Goal: Use online tool/utility: Utilize a website feature to perform a specific function

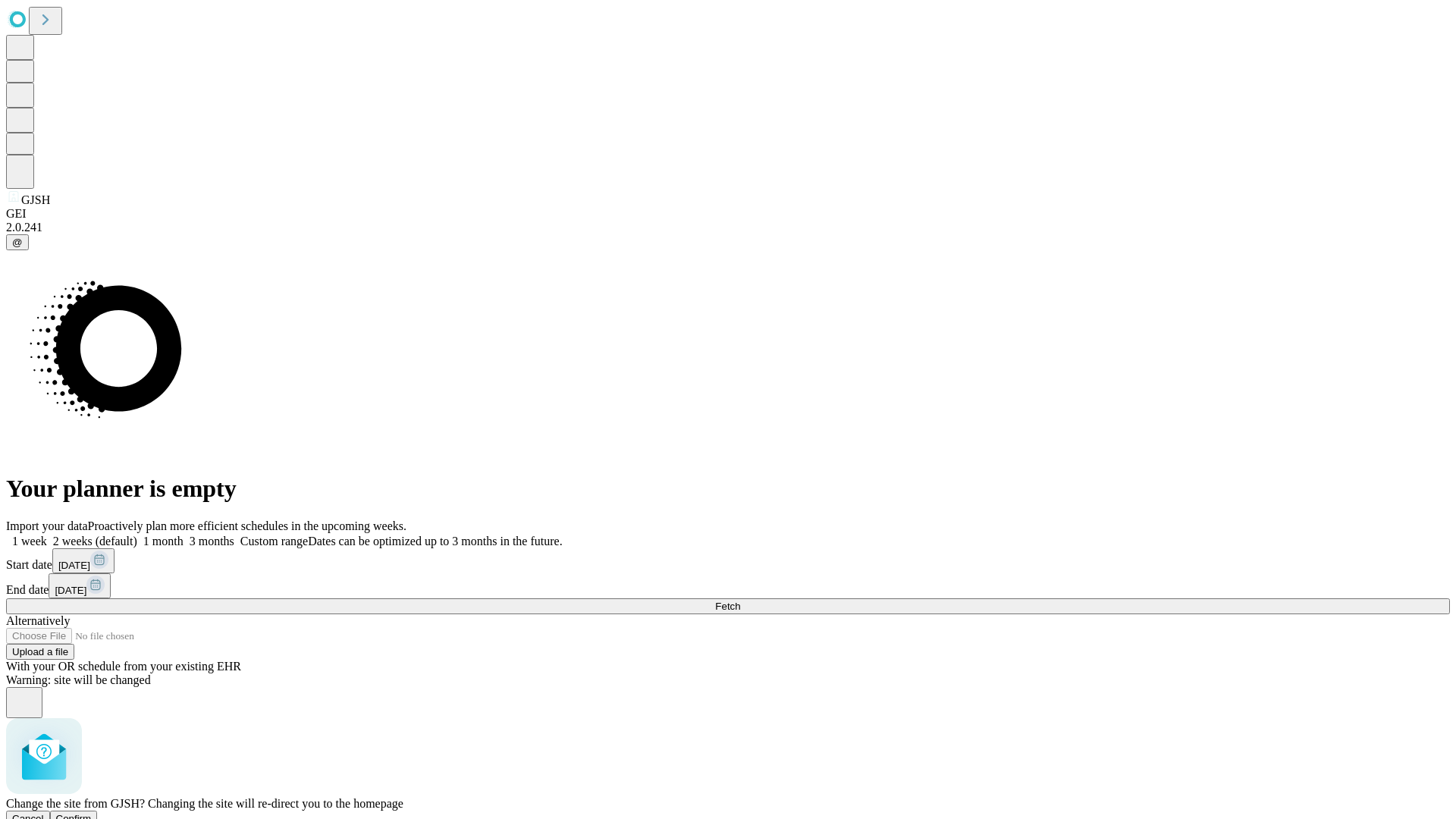
click at [92, 813] on span "Confirm" at bounding box center [73, 818] width 36 height 11
click at [137, 535] on label "2 weeks (default)" at bounding box center [92, 541] width 90 height 13
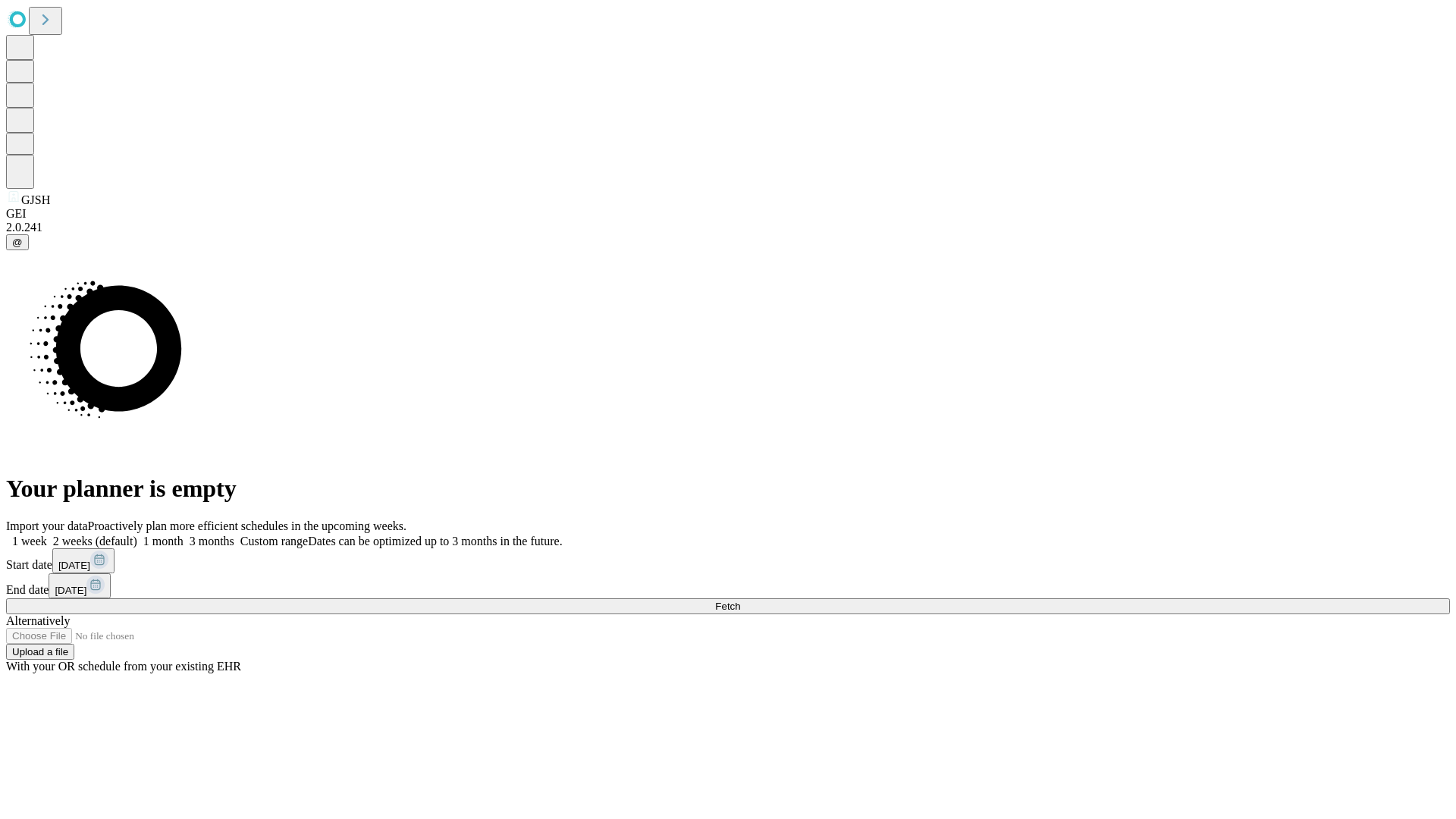
click at [740, 600] on span "Fetch" at bounding box center [728, 605] width 25 height 11
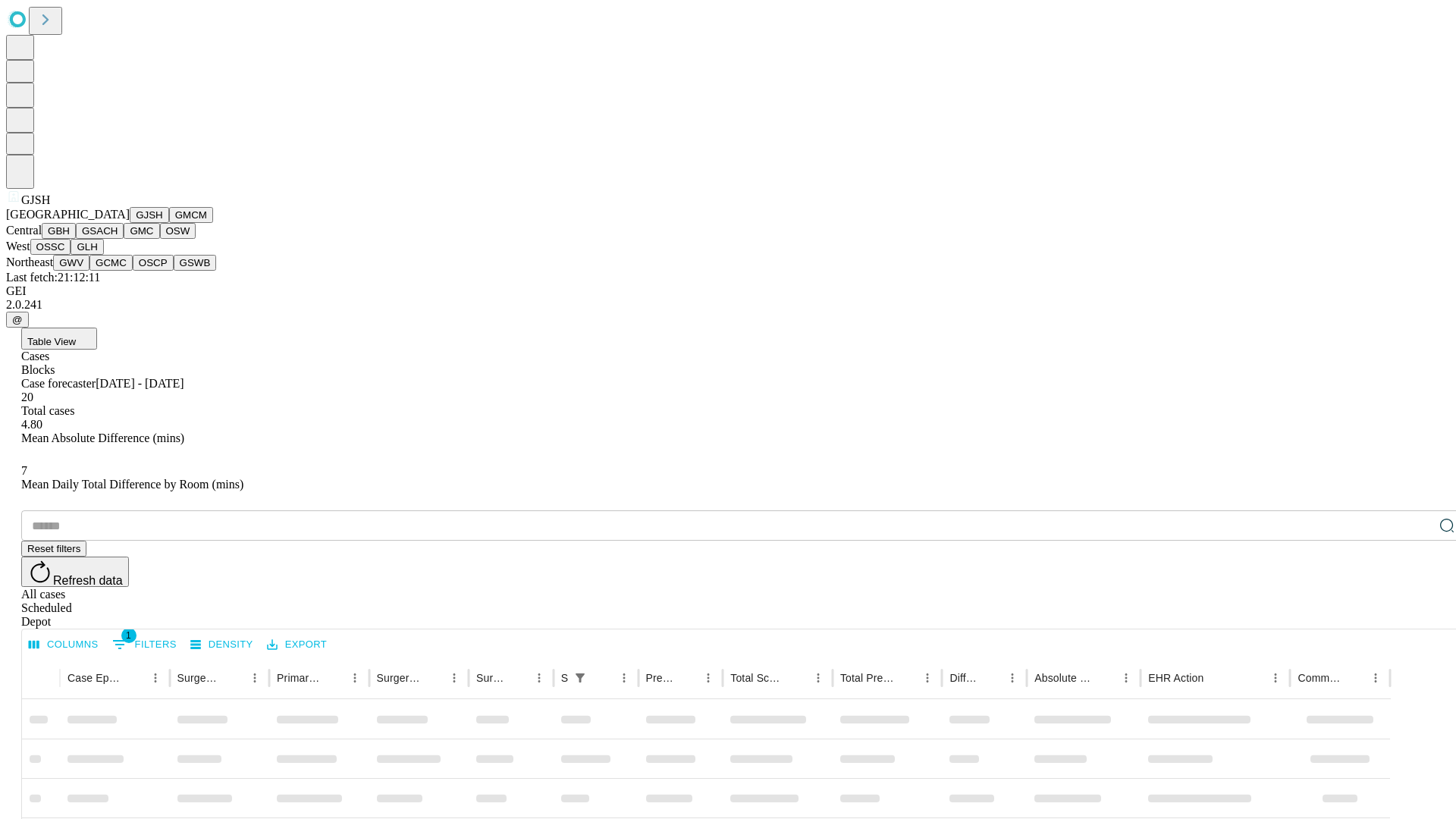
click at [169, 223] on button "GMCM" at bounding box center [191, 215] width 44 height 16
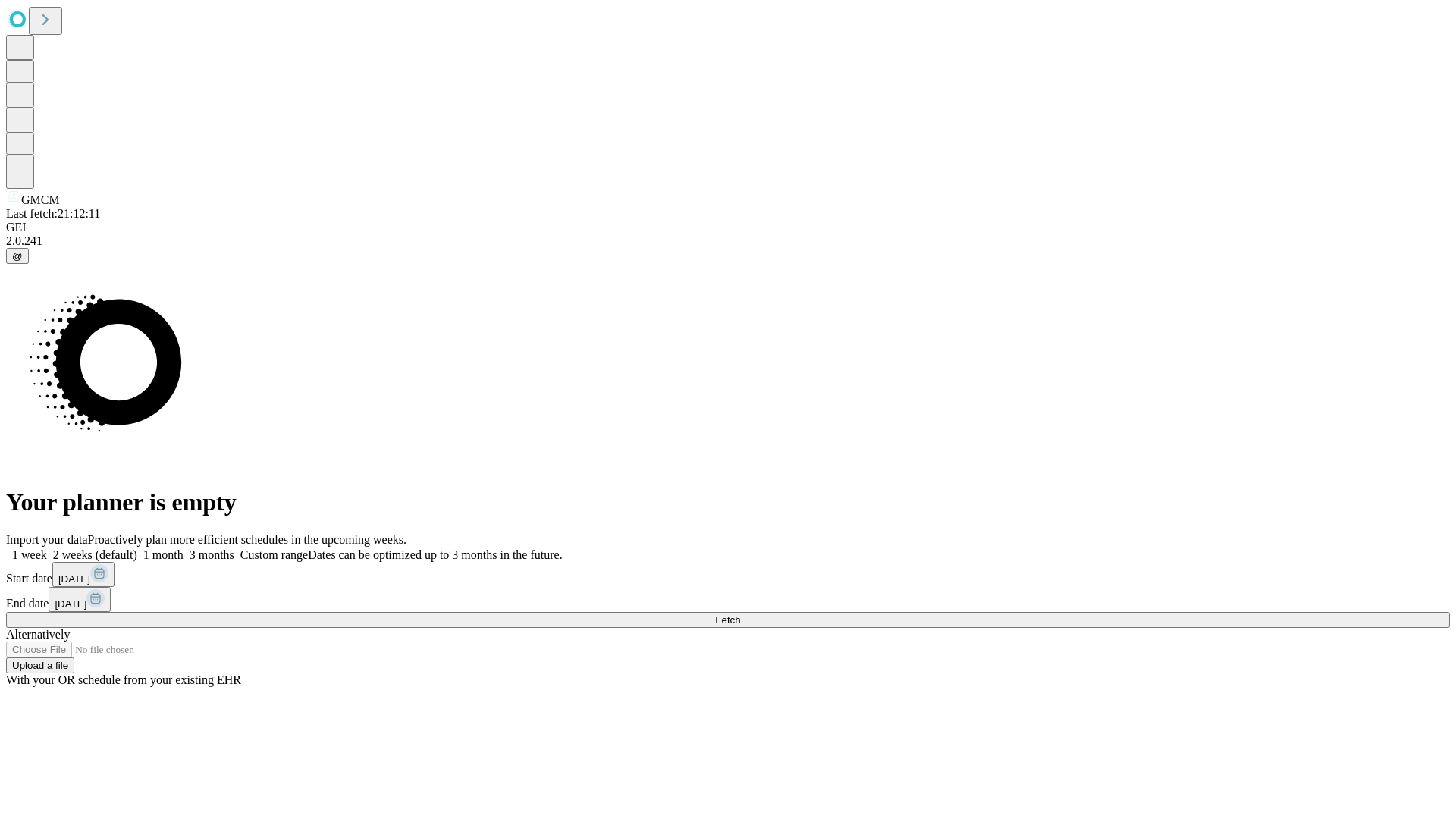
click at [137, 548] on label "2 weeks (default)" at bounding box center [92, 554] width 90 height 13
click at [740, 614] on span "Fetch" at bounding box center [728, 619] width 25 height 11
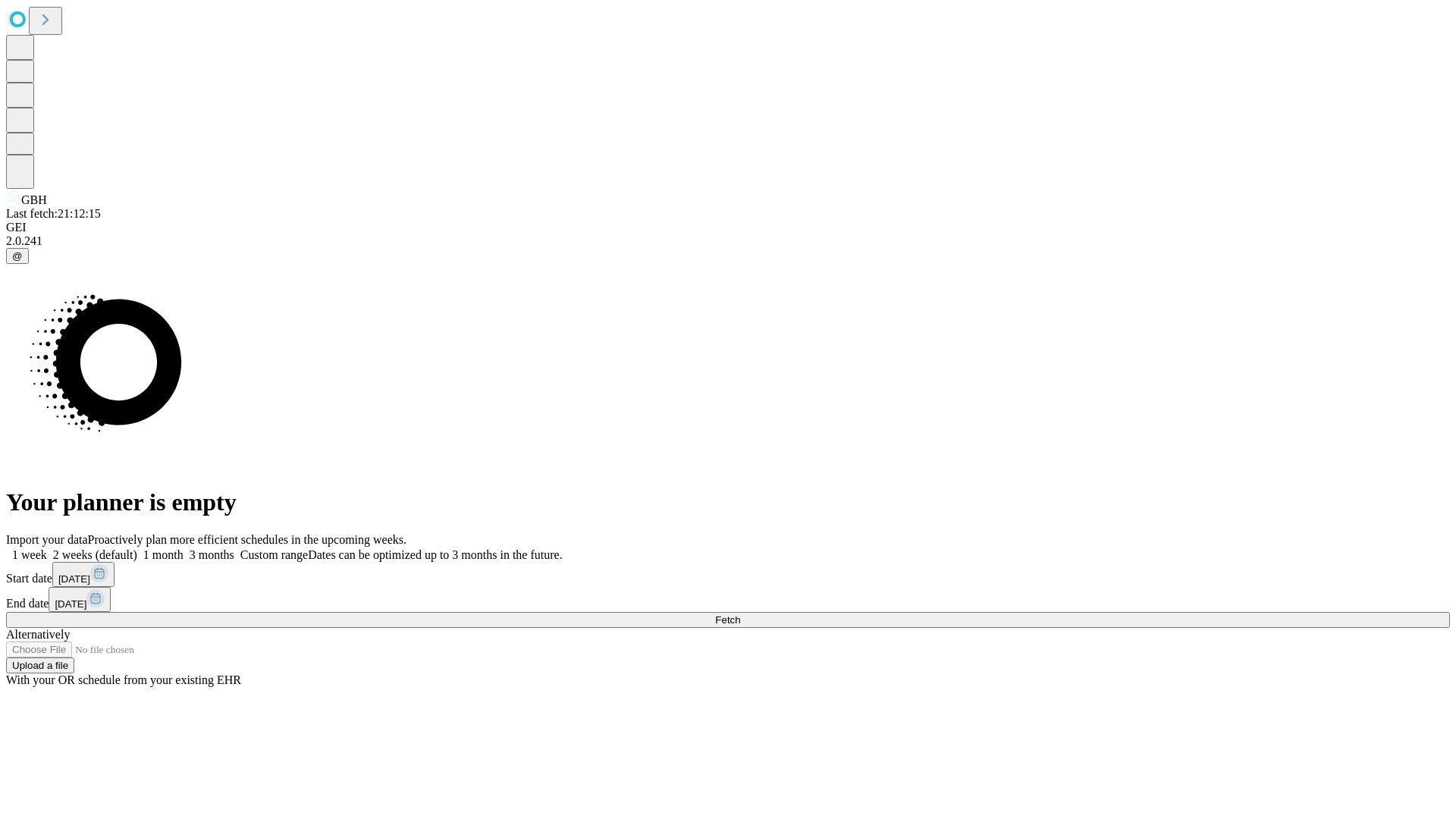
click at [137, 548] on label "2 weeks (default)" at bounding box center [92, 554] width 90 height 13
click at [740, 614] on span "Fetch" at bounding box center [728, 619] width 25 height 11
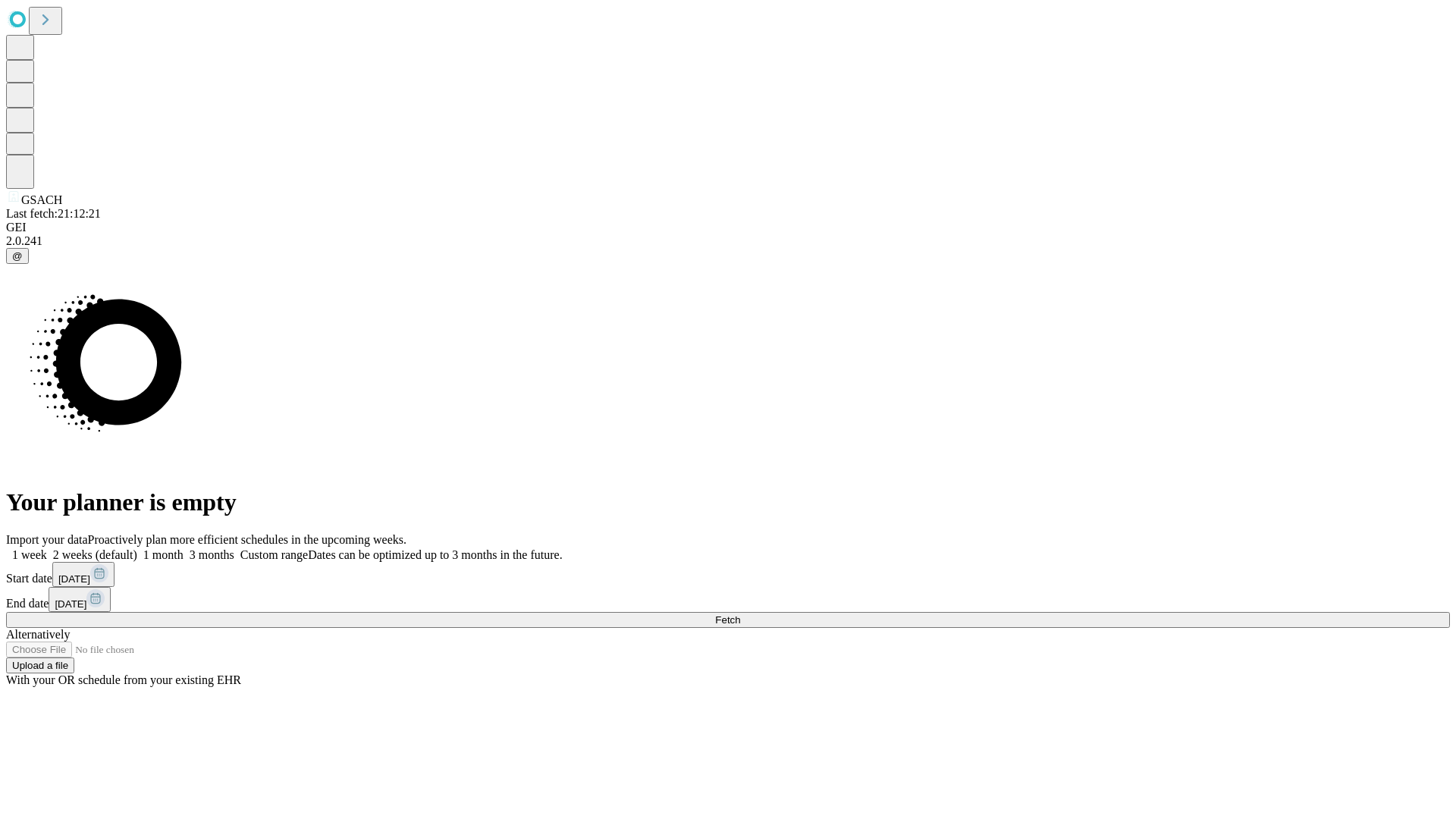
click at [740, 614] on span "Fetch" at bounding box center [728, 619] width 25 height 11
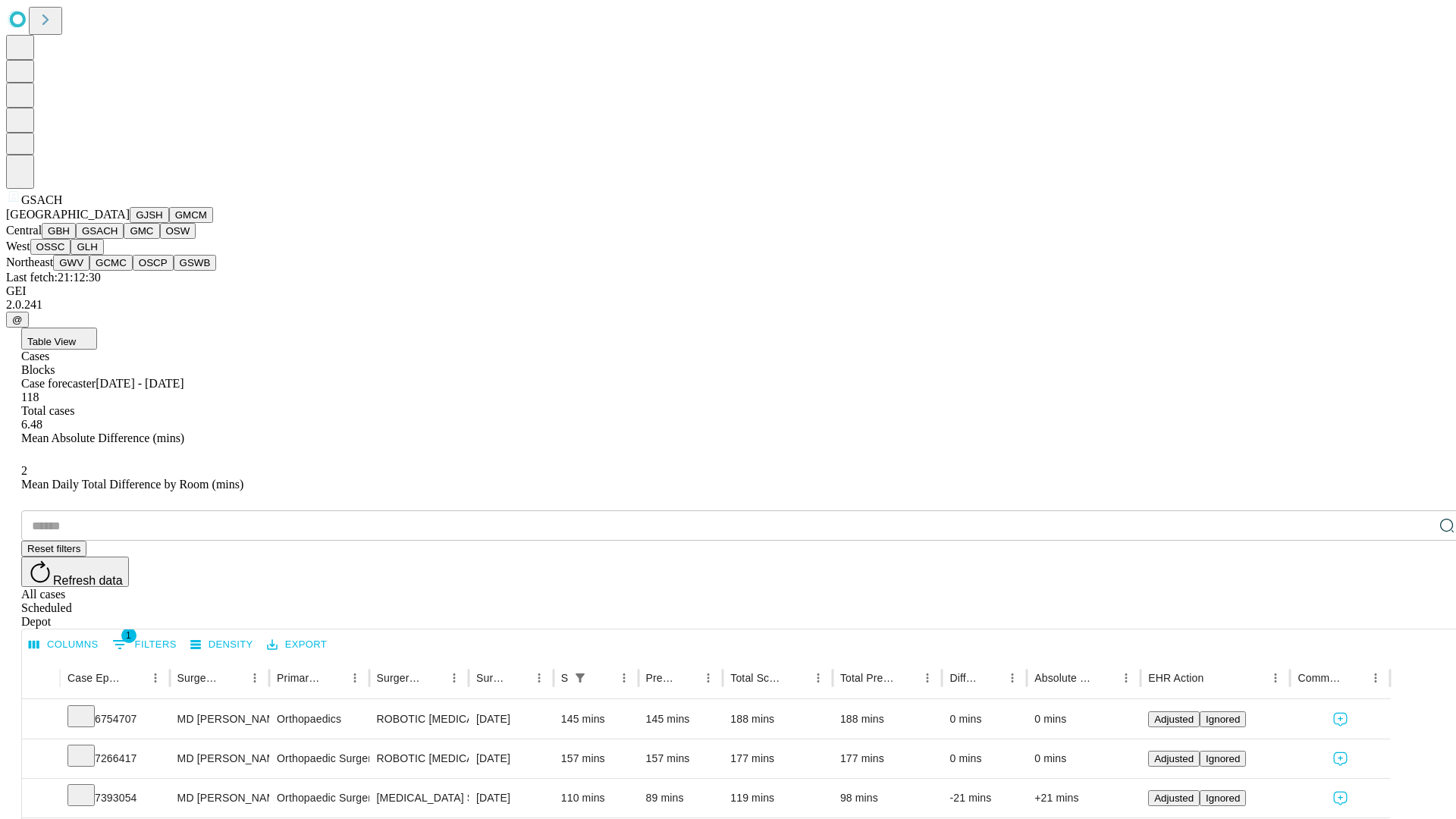
click at [124, 239] on button "GMC" at bounding box center [141, 231] width 36 height 16
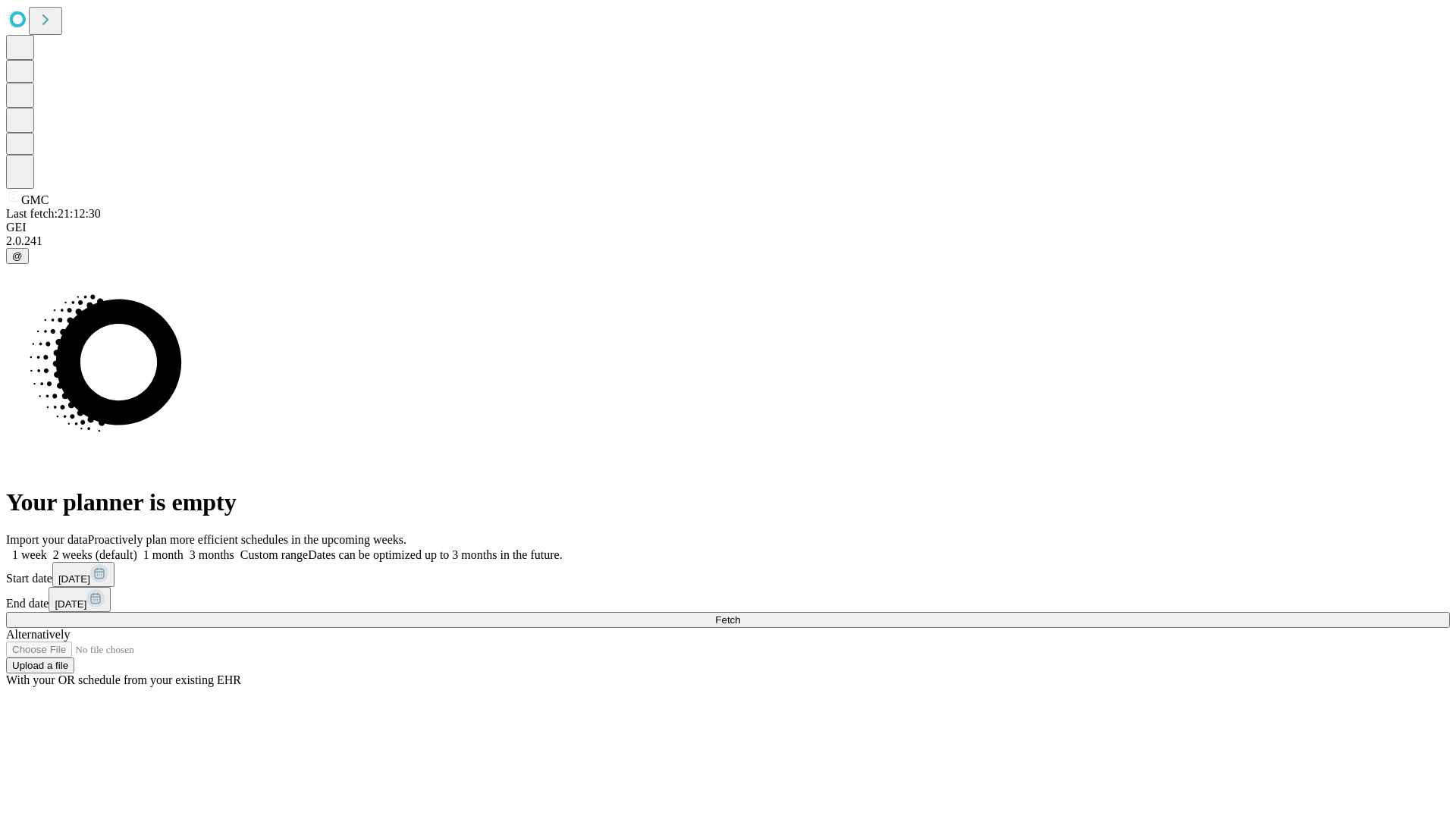
click at [740, 614] on span "Fetch" at bounding box center [728, 619] width 25 height 11
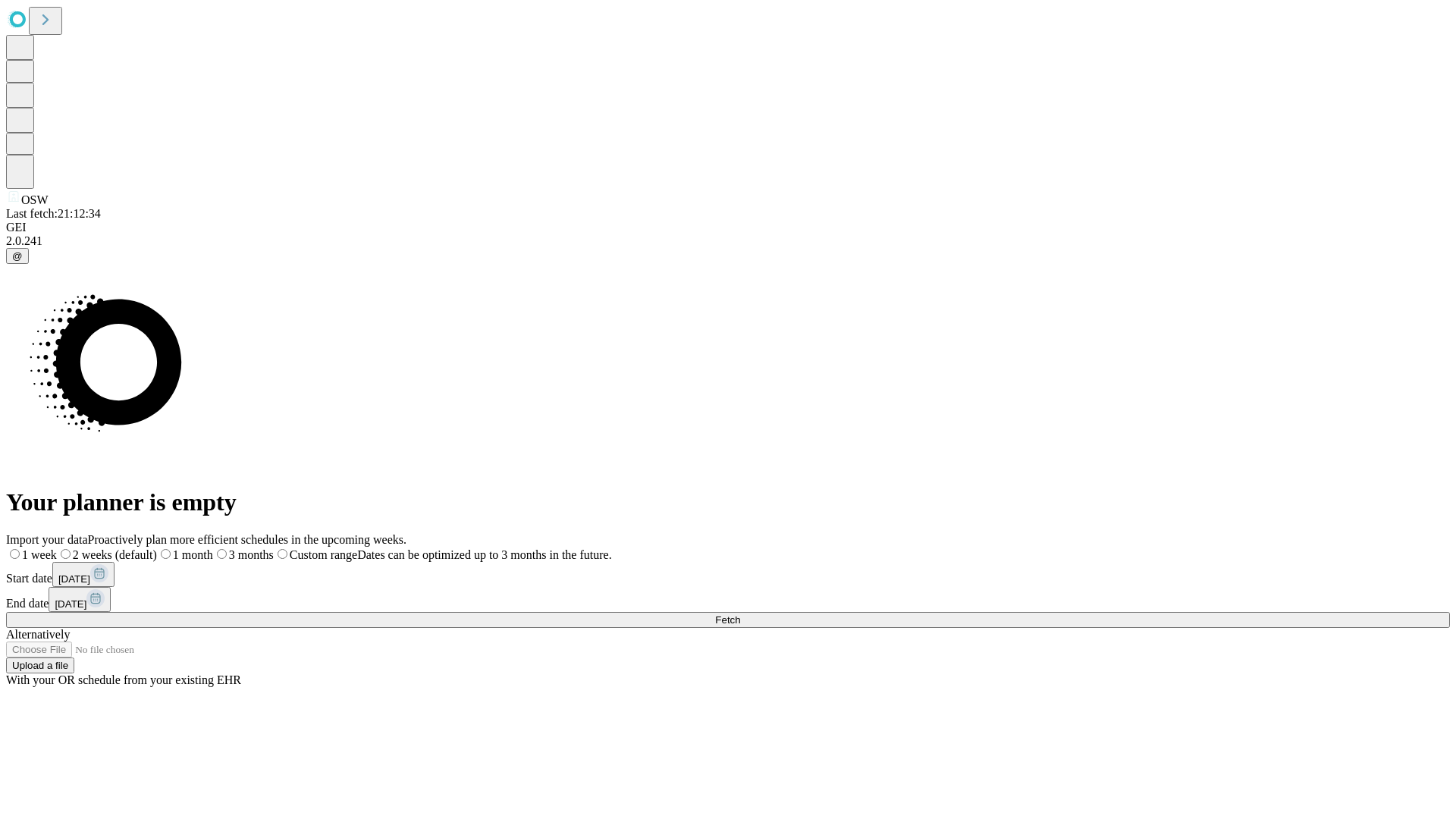
click at [157, 548] on label "2 weeks (default)" at bounding box center [106, 554] width 100 height 13
click at [740, 614] on span "Fetch" at bounding box center [728, 619] width 25 height 11
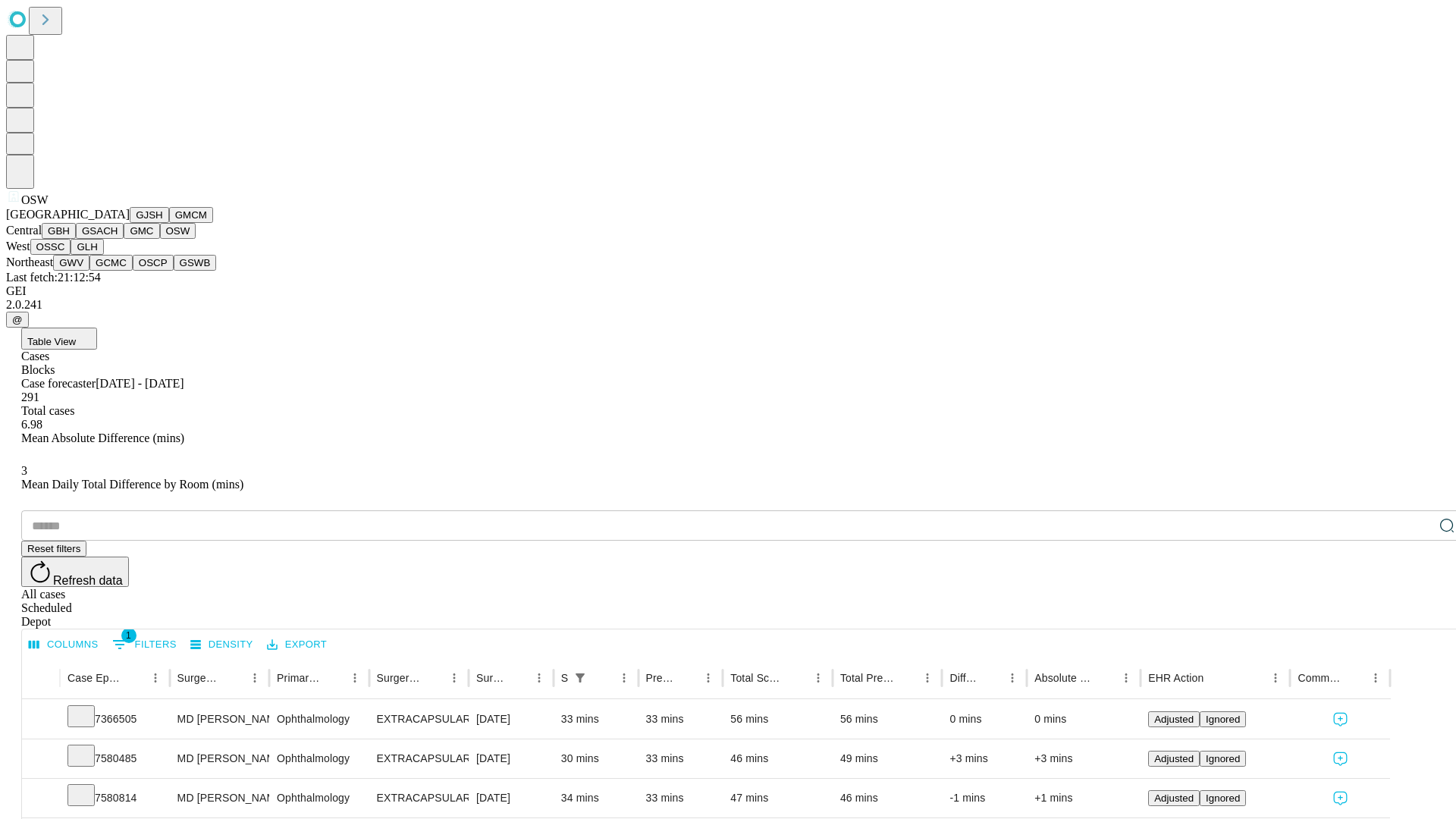
click at [72, 255] on button "OSSC" at bounding box center [51, 247] width 41 height 16
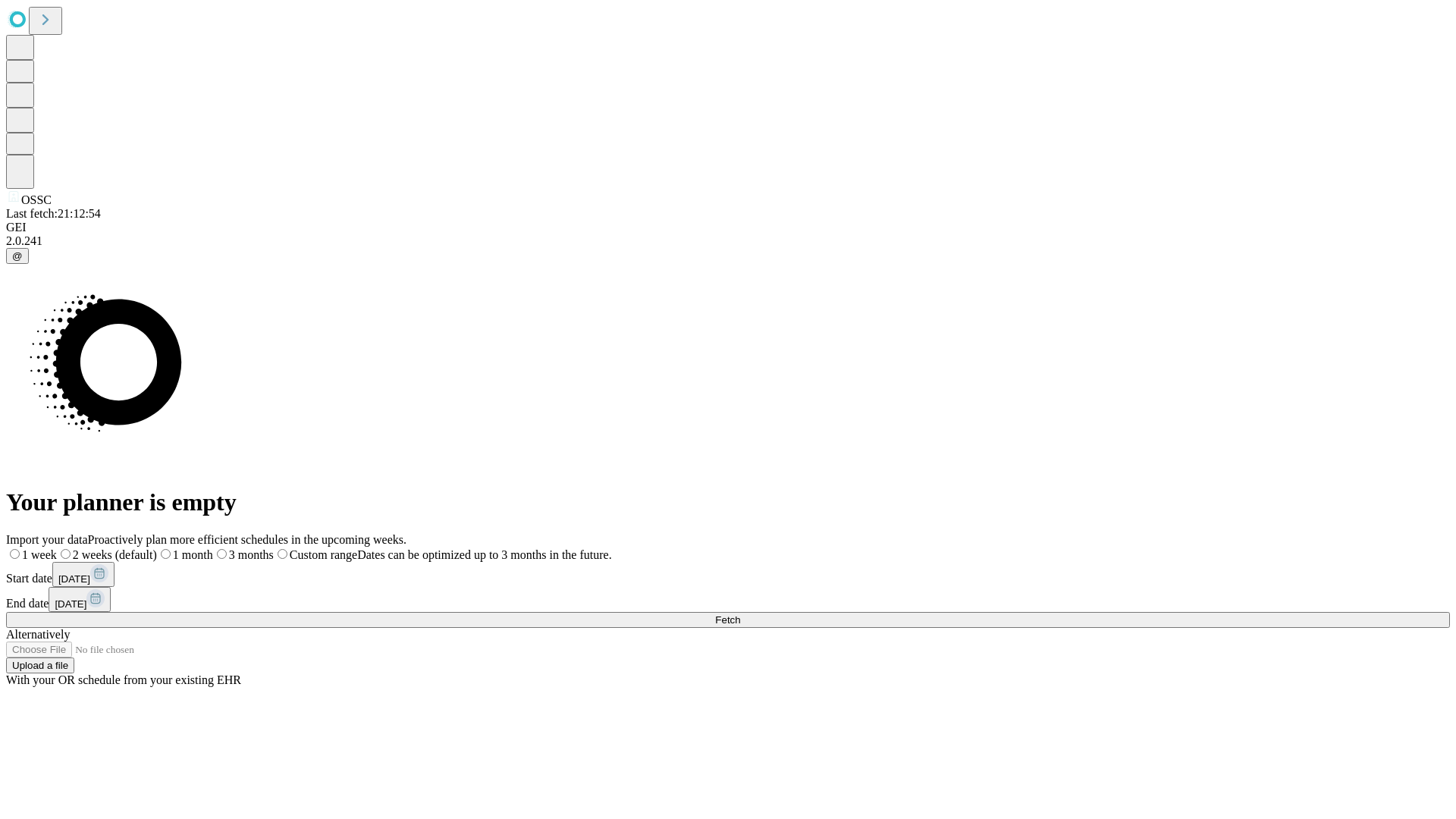
click at [157, 548] on label "2 weeks (default)" at bounding box center [106, 554] width 100 height 13
click at [740, 614] on span "Fetch" at bounding box center [728, 619] width 25 height 11
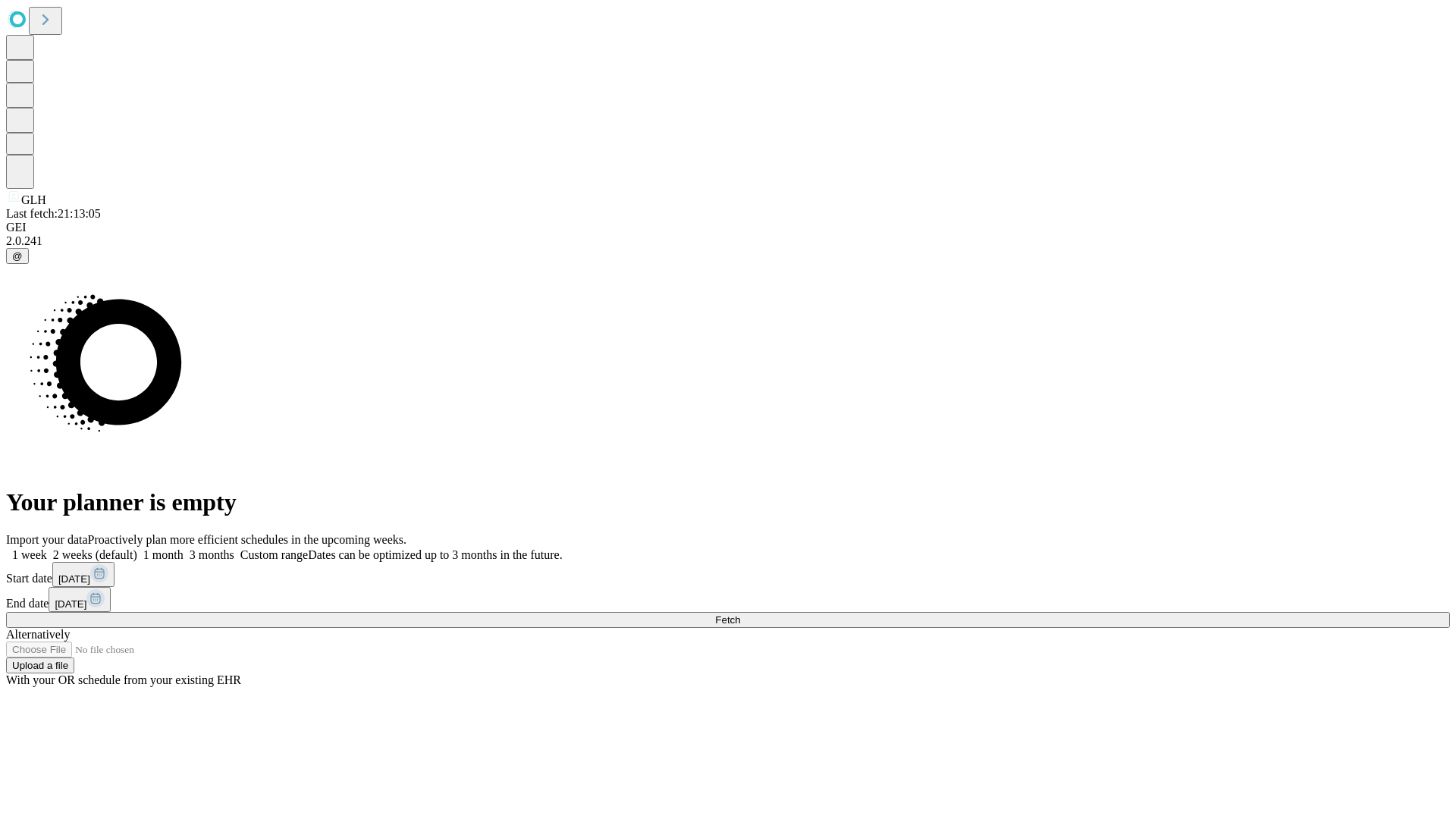
click at [137, 548] on label "2 weeks (default)" at bounding box center [92, 554] width 90 height 13
click at [740, 614] on span "Fetch" at bounding box center [728, 619] width 25 height 11
click at [137, 548] on label "2 weeks (default)" at bounding box center [92, 554] width 90 height 13
click at [740, 614] on span "Fetch" at bounding box center [728, 619] width 25 height 11
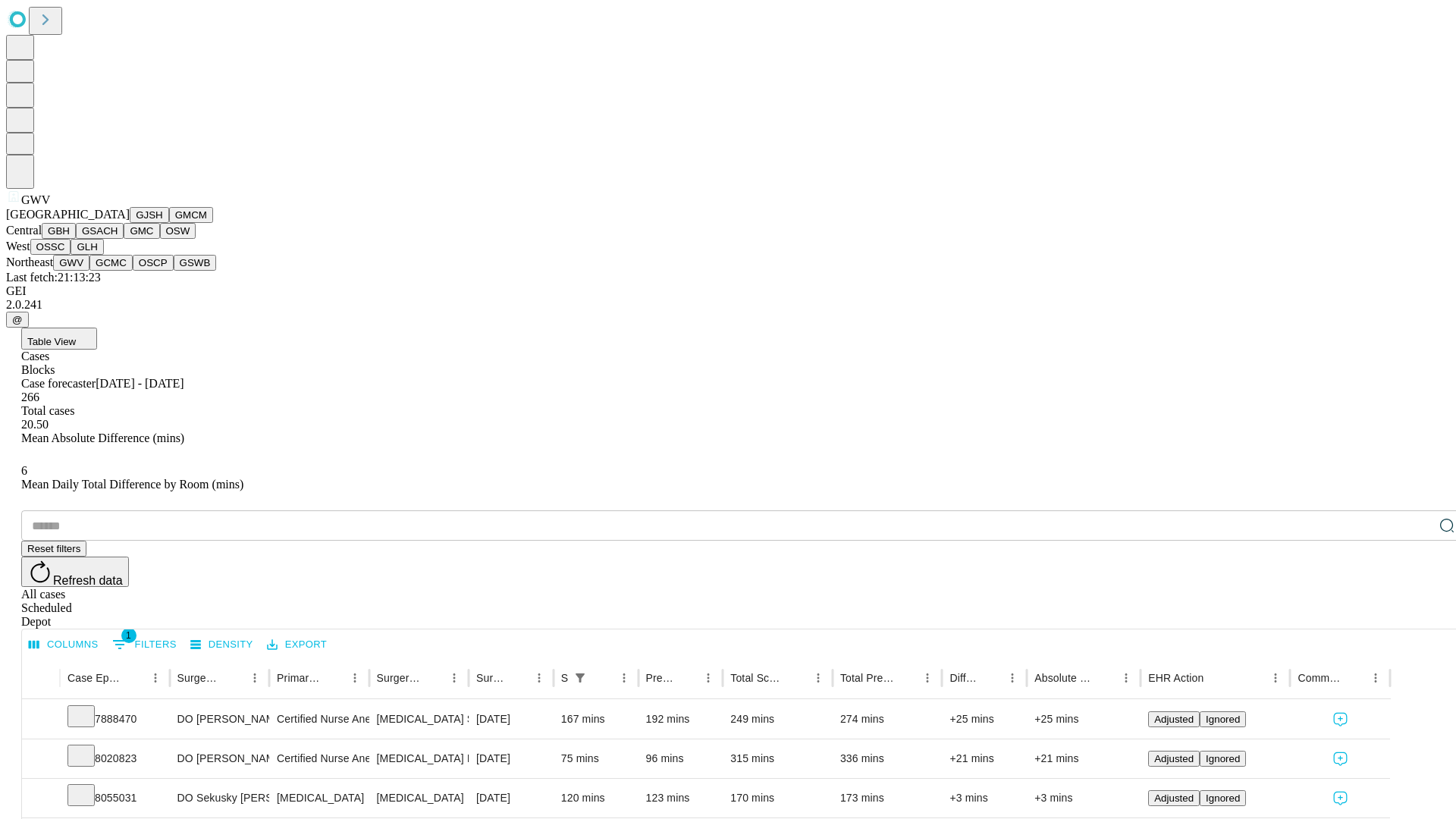
click at [118, 270] on button "GCMC" at bounding box center [112, 263] width 44 height 16
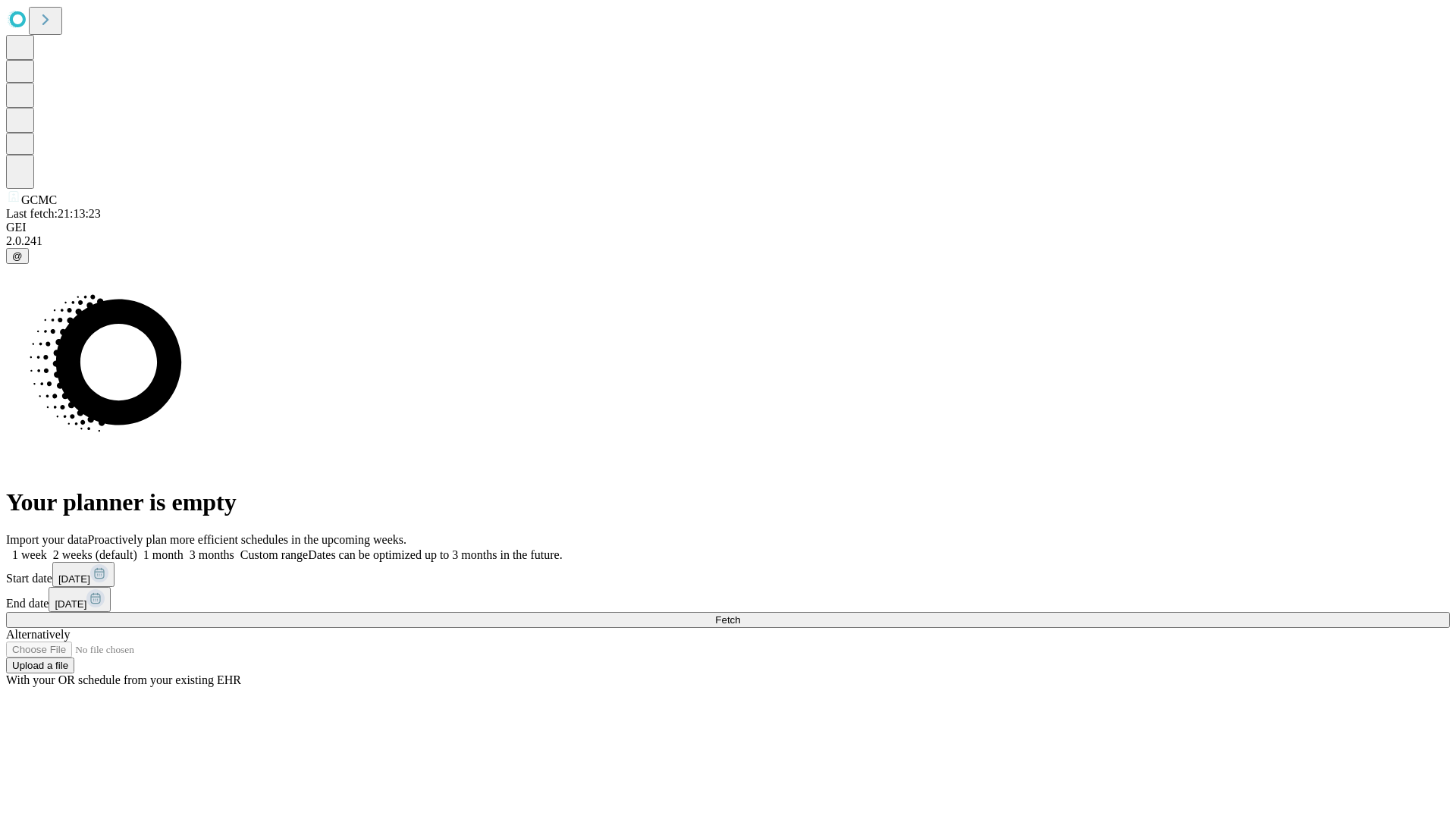
click at [137, 548] on label "2 weeks (default)" at bounding box center [92, 554] width 90 height 13
click at [740, 614] on span "Fetch" at bounding box center [728, 619] width 25 height 11
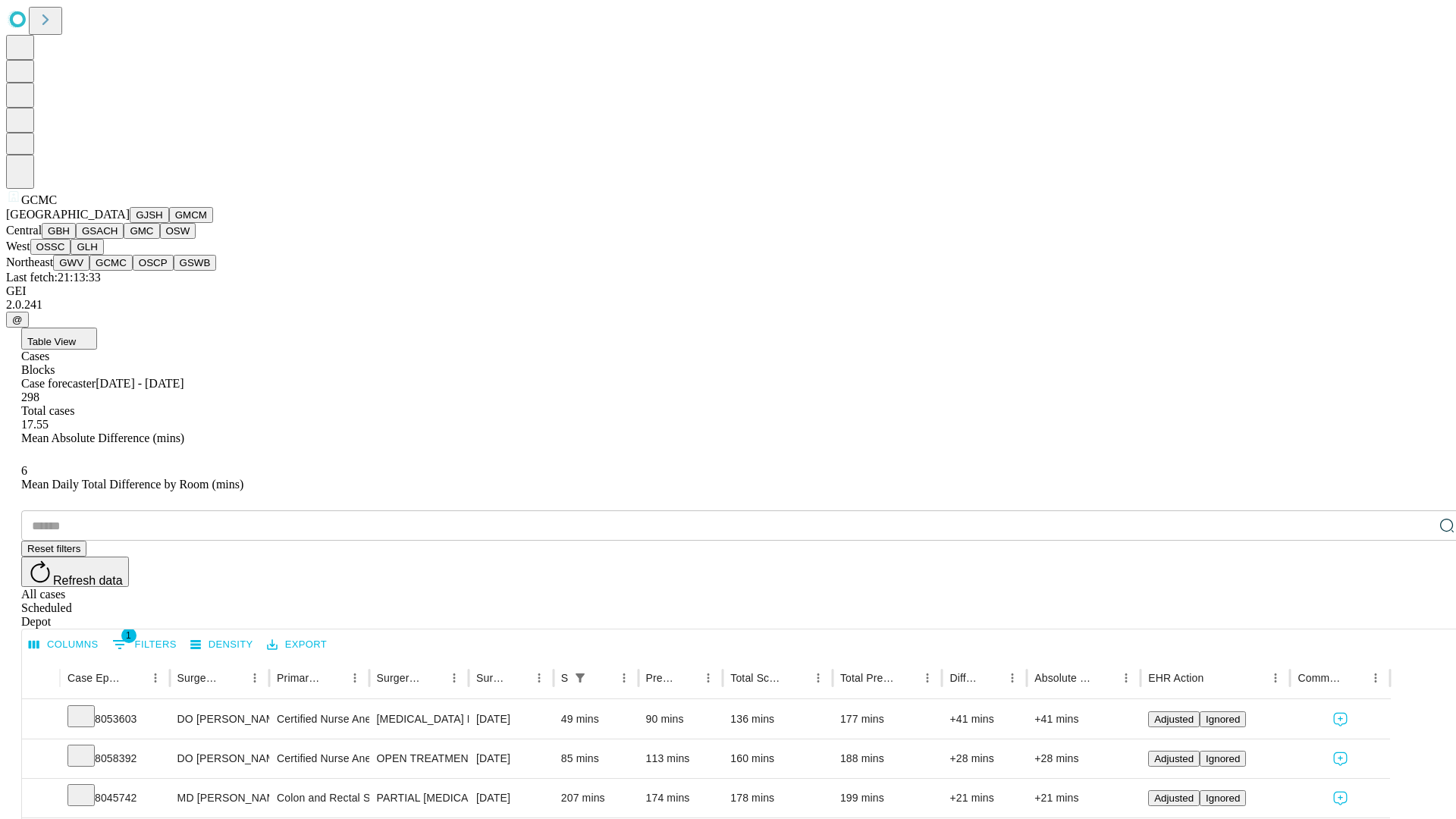
click at [133, 270] on button "OSCP" at bounding box center [153, 263] width 41 height 16
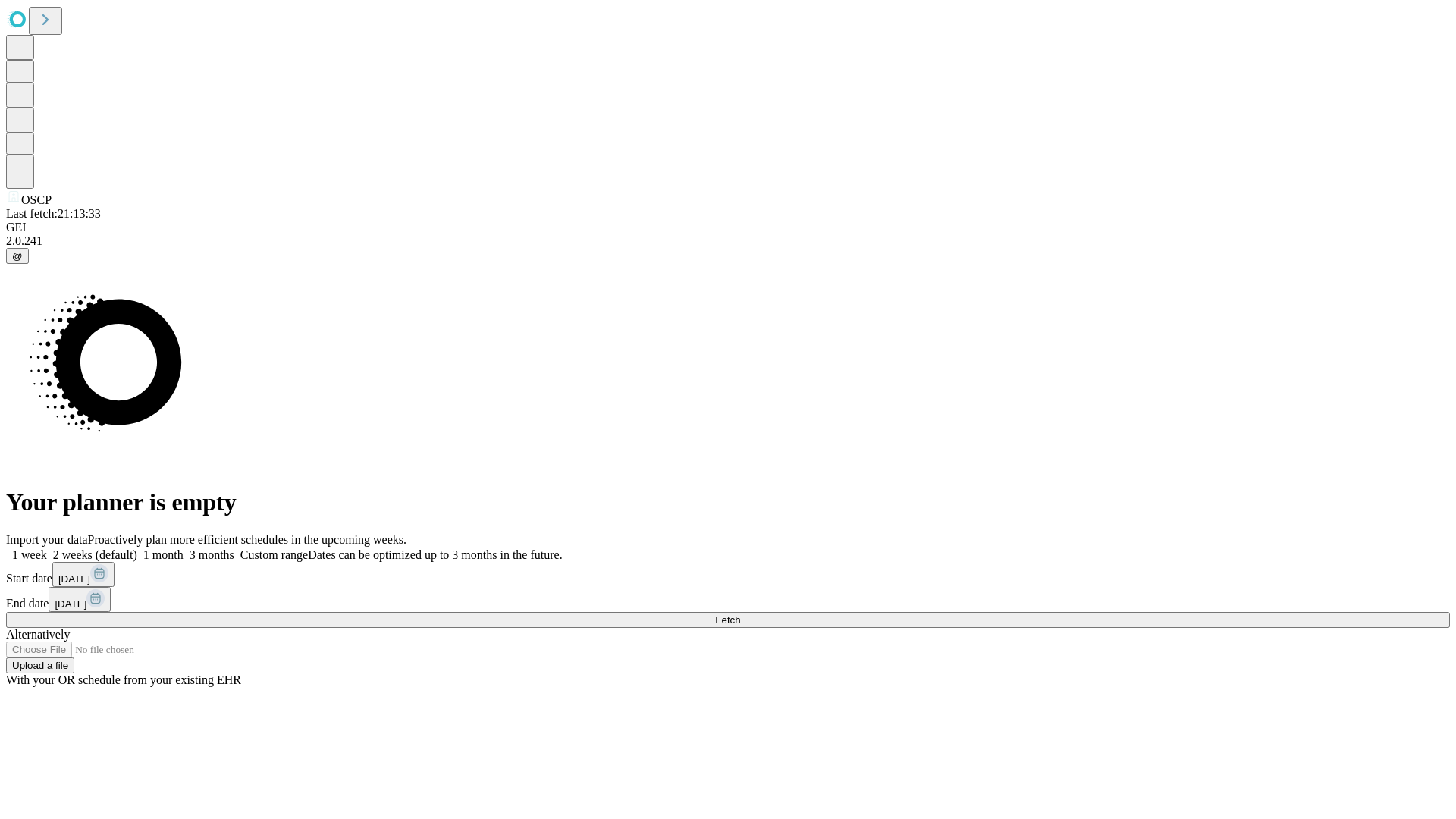
click at [137, 548] on label "2 weeks (default)" at bounding box center [92, 554] width 90 height 13
click at [740, 614] on span "Fetch" at bounding box center [728, 619] width 25 height 11
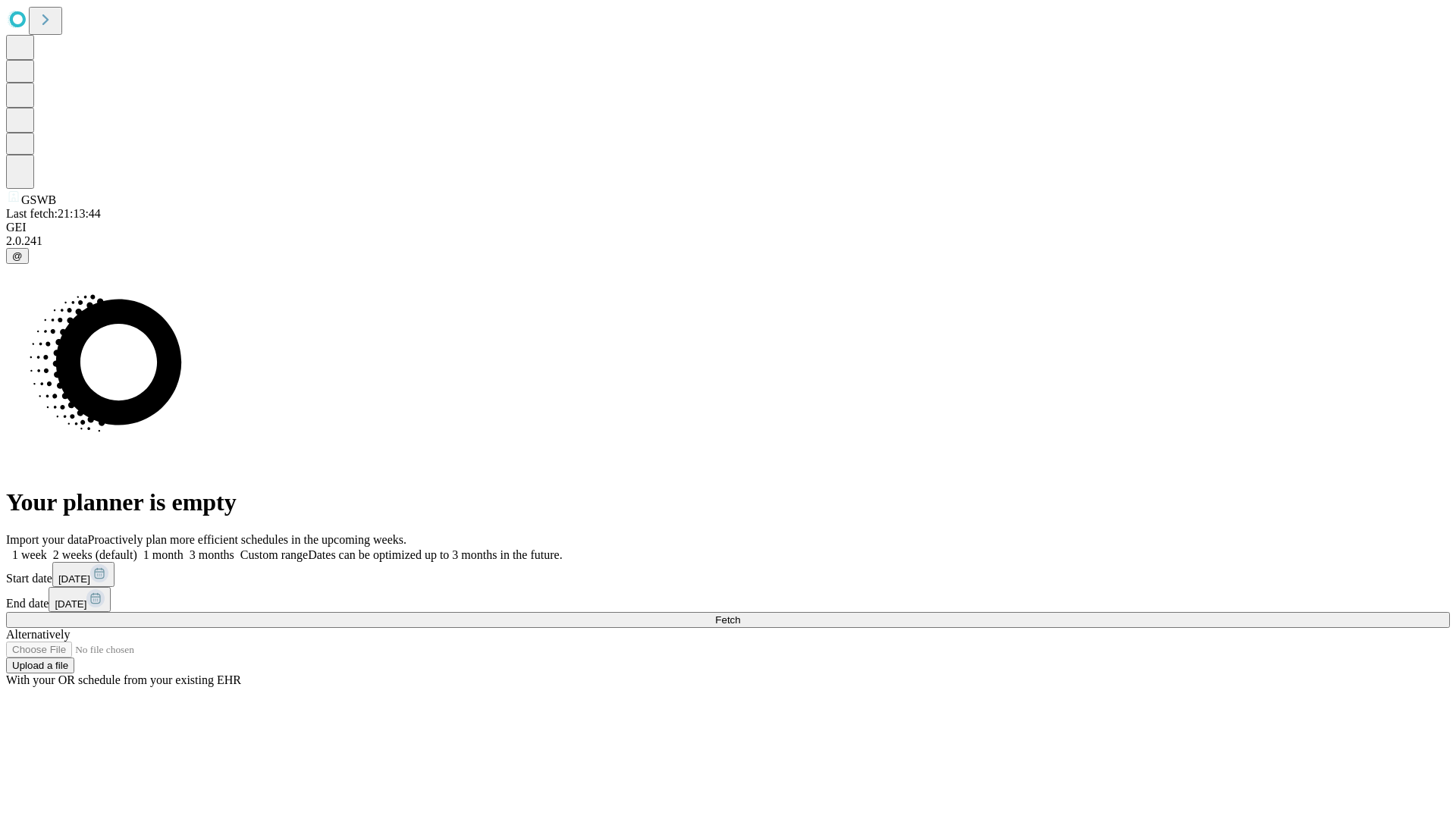
click at [137, 548] on label "2 weeks (default)" at bounding box center [92, 554] width 90 height 13
click at [740, 614] on span "Fetch" at bounding box center [728, 619] width 25 height 11
